Goal: Information Seeking & Learning: Learn about a topic

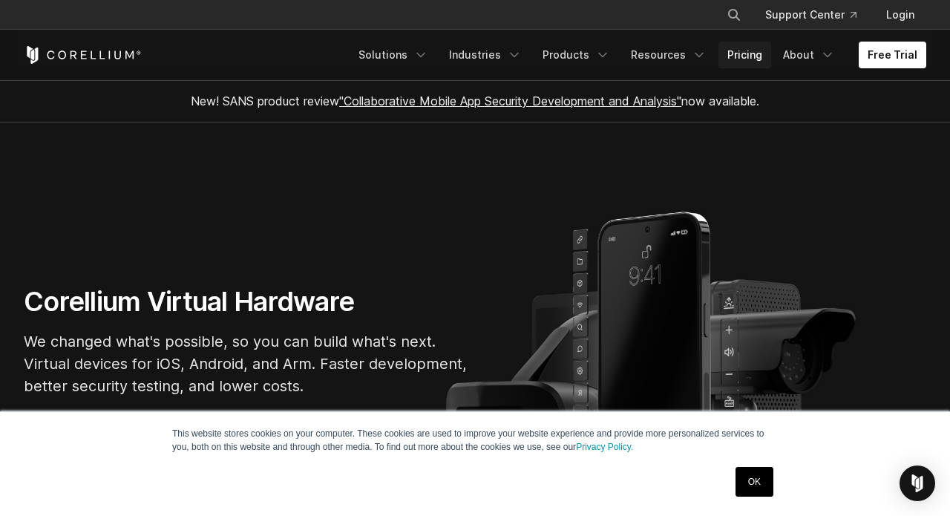
click at [747, 55] on link "Pricing" at bounding box center [745, 55] width 53 height 27
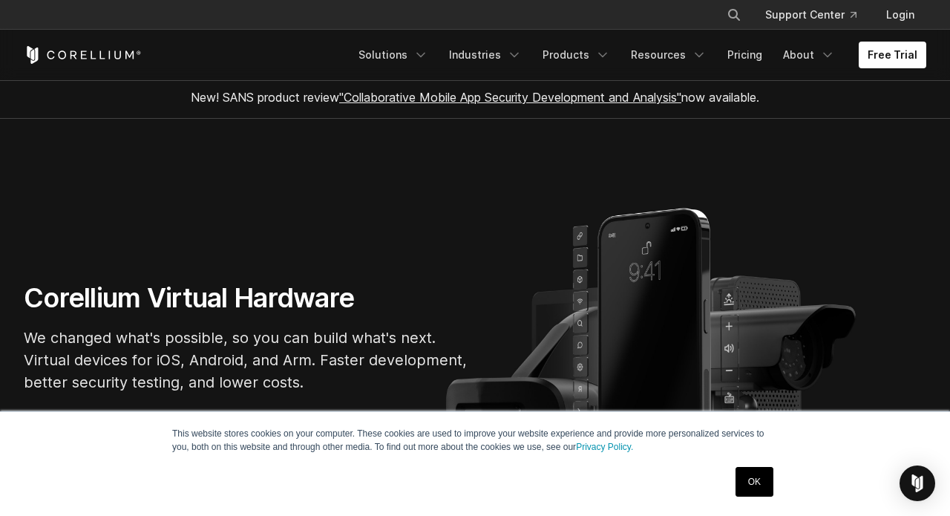
scroll to position [13, 0]
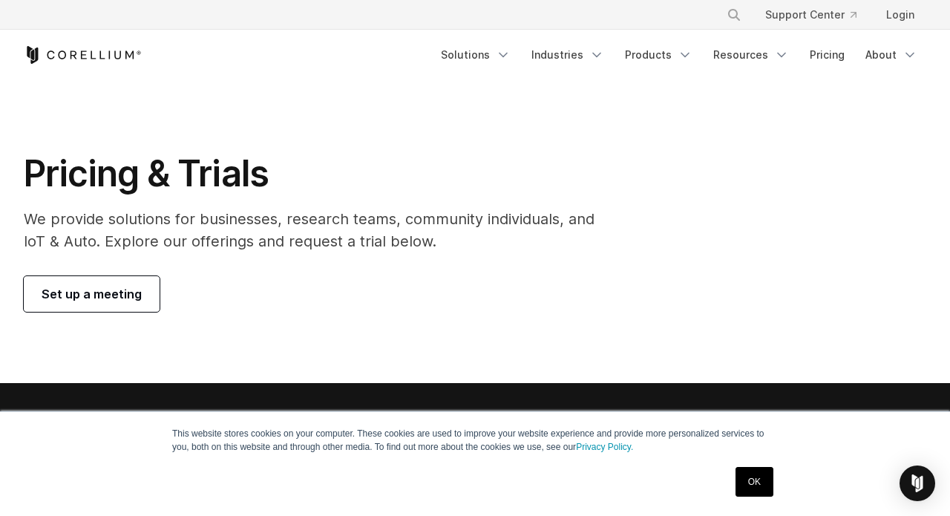
click at [763, 492] on link "OK" at bounding box center [755, 482] width 38 height 30
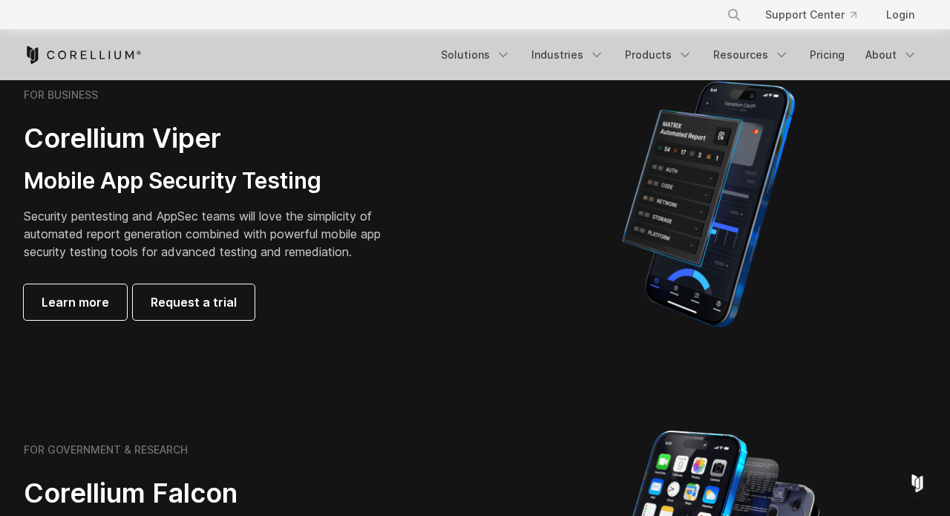
scroll to position [357, 0]
click at [94, 300] on span "Learn more" at bounding box center [76, 302] width 68 height 18
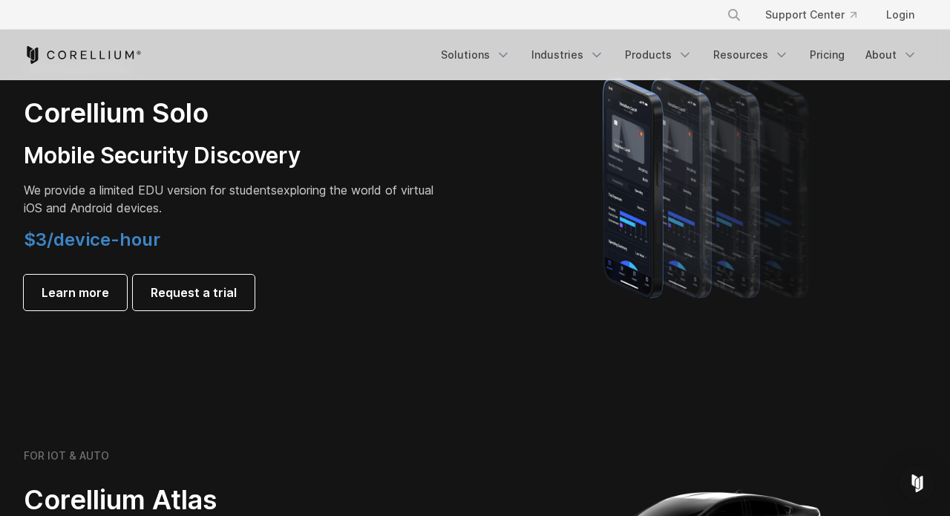
scroll to position [1084, 0]
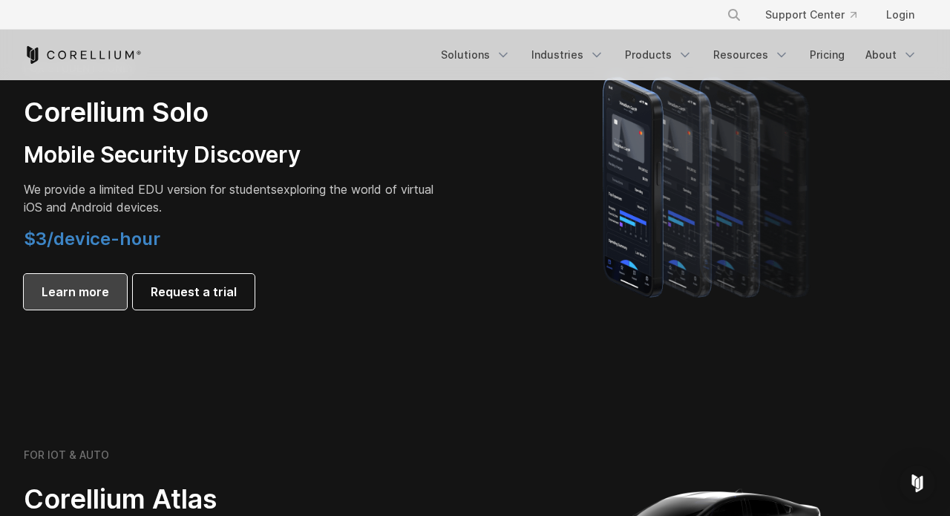
click at [80, 293] on span "Learn more" at bounding box center [76, 292] width 68 height 18
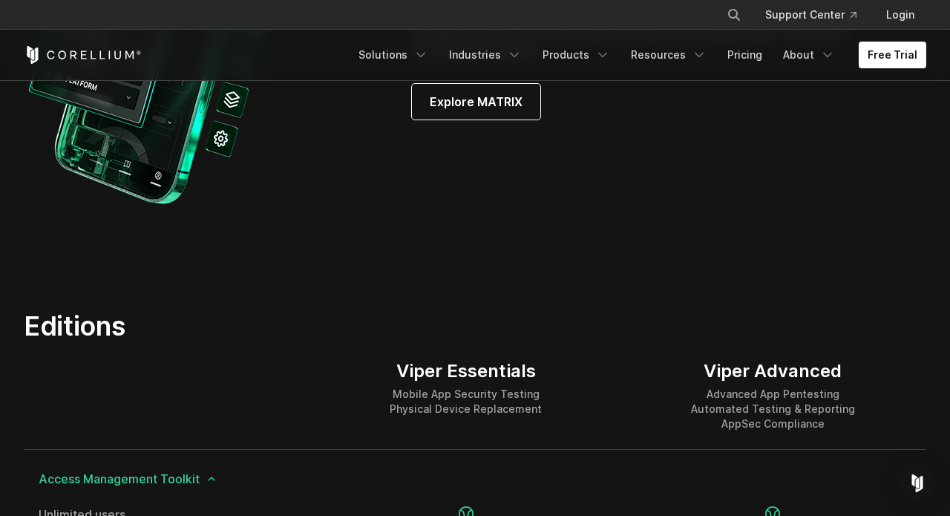
scroll to position [1664, 0]
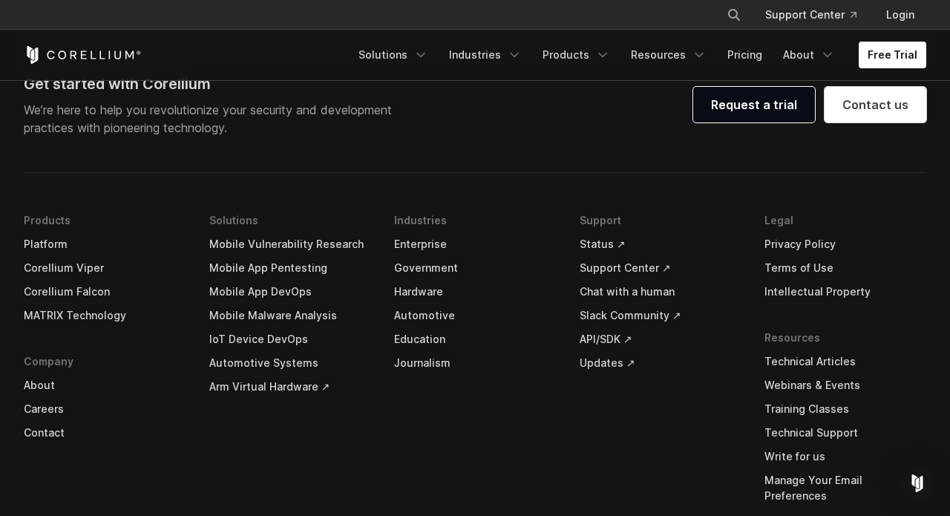
scroll to position [3105, 0]
click at [429, 343] on link "Education" at bounding box center [475, 340] width 162 height 24
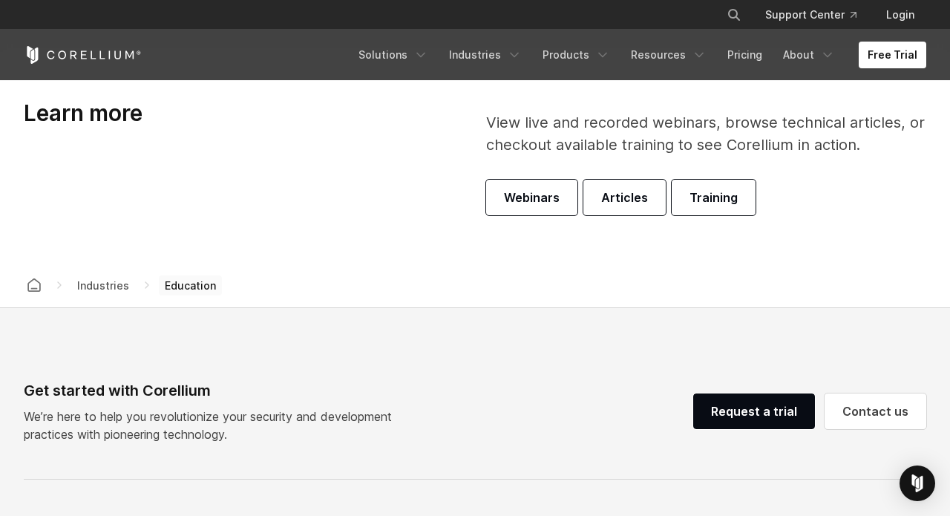
scroll to position [4415, 0]
